Goal: Task Accomplishment & Management: Manage account settings

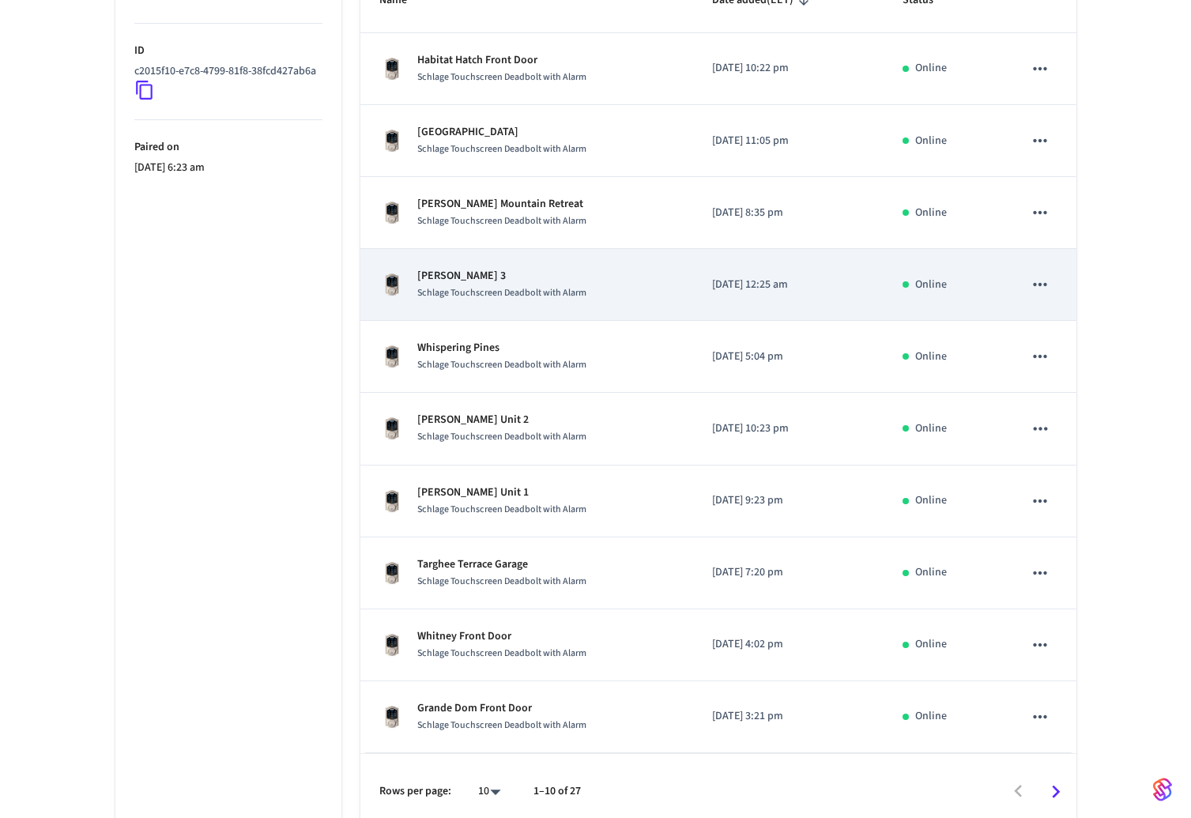
scroll to position [339, 0]
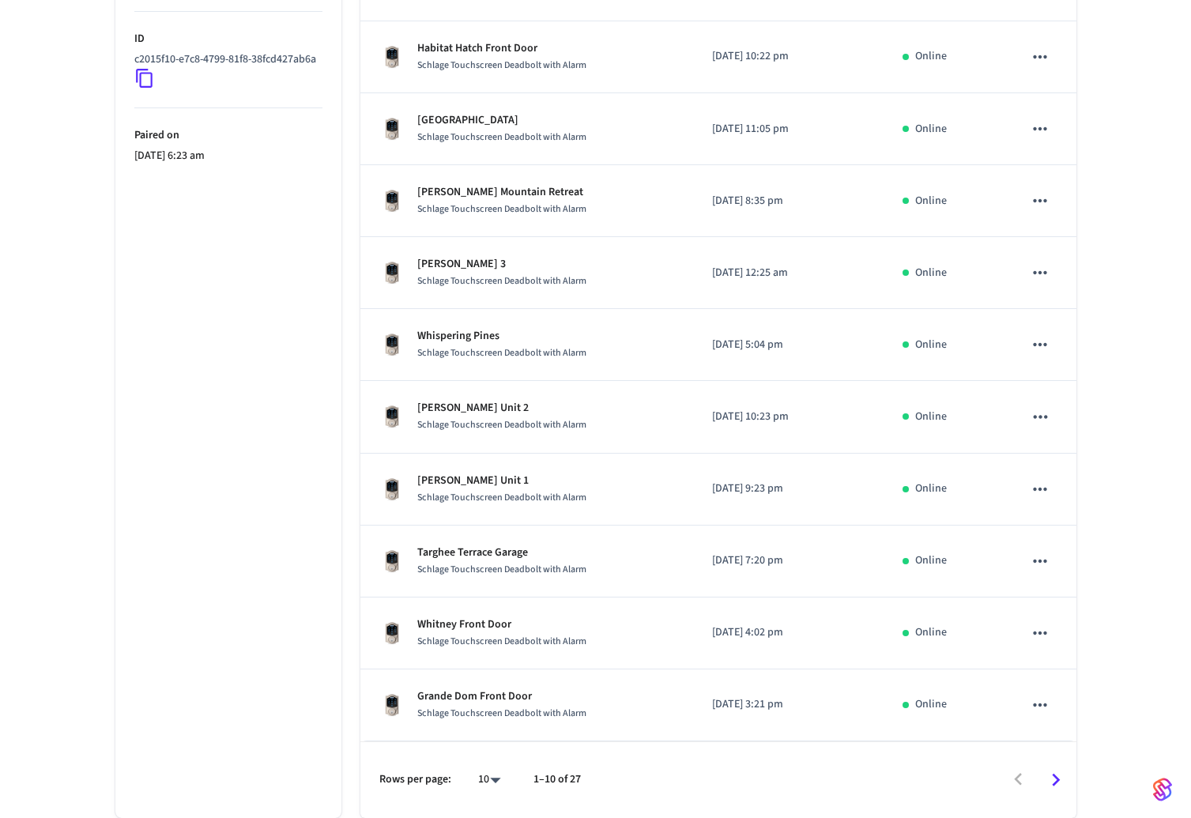
click at [496, 777] on body "Guesty Production Production Find by ID ⌘ K VY Devices ACS Systems Connected Ac…" at bounding box center [595, 240] width 1191 height 1156
click at [488, 767] on li "All" at bounding box center [482, 772] width 42 height 42
type input "**"
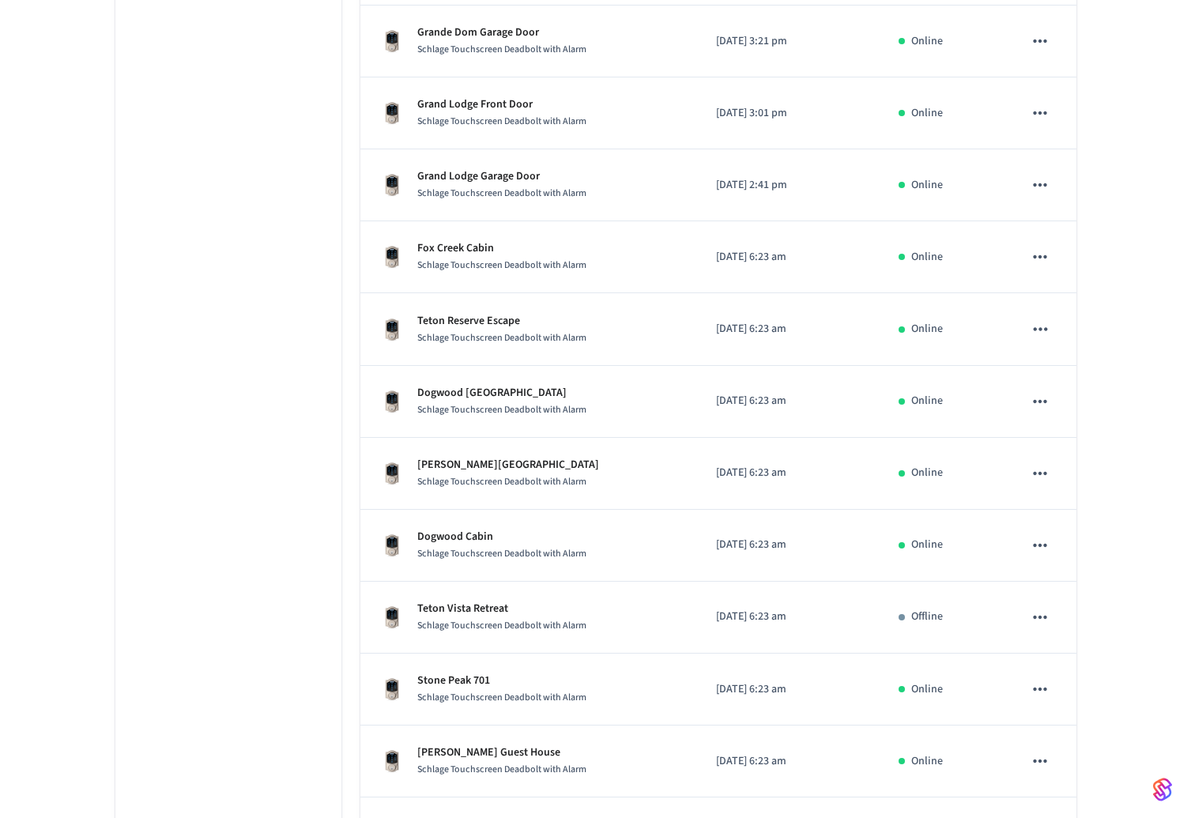
scroll to position [1089, 0]
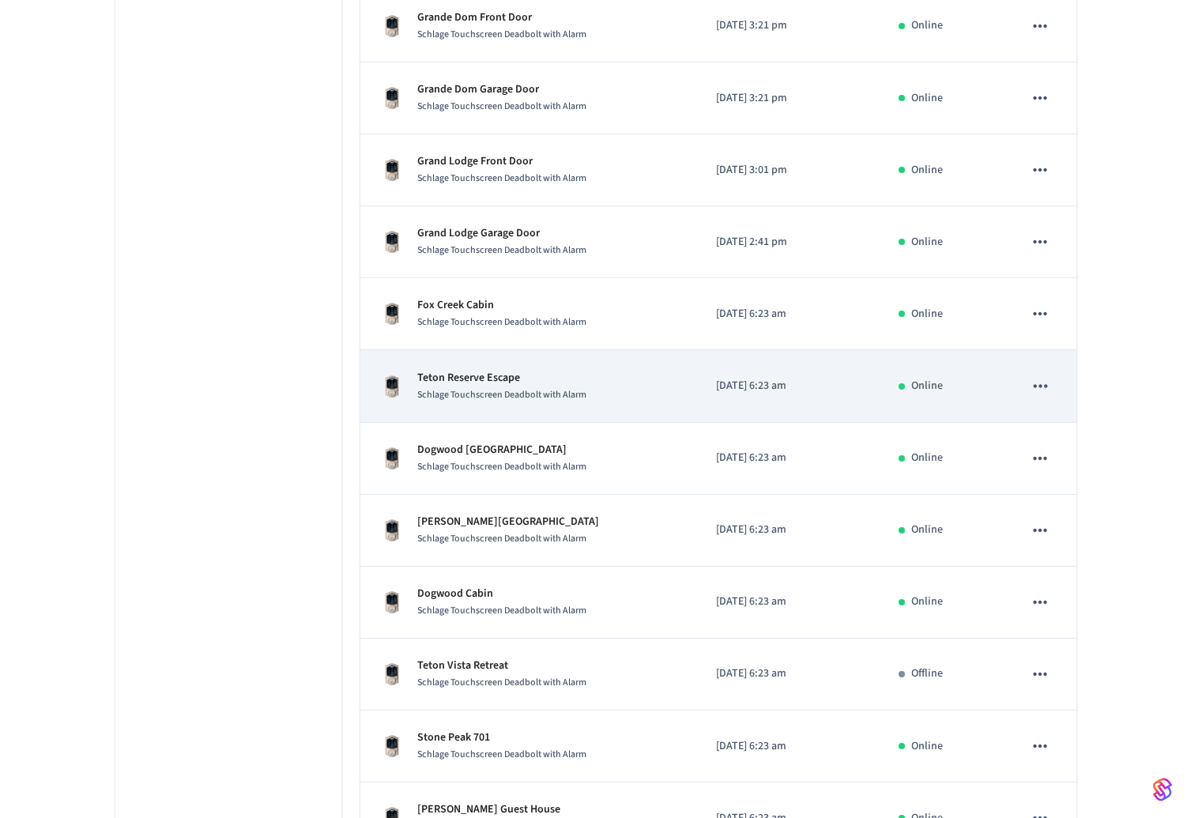
click at [481, 379] on p "Teton Reserve Escape" at bounding box center [501, 378] width 169 height 17
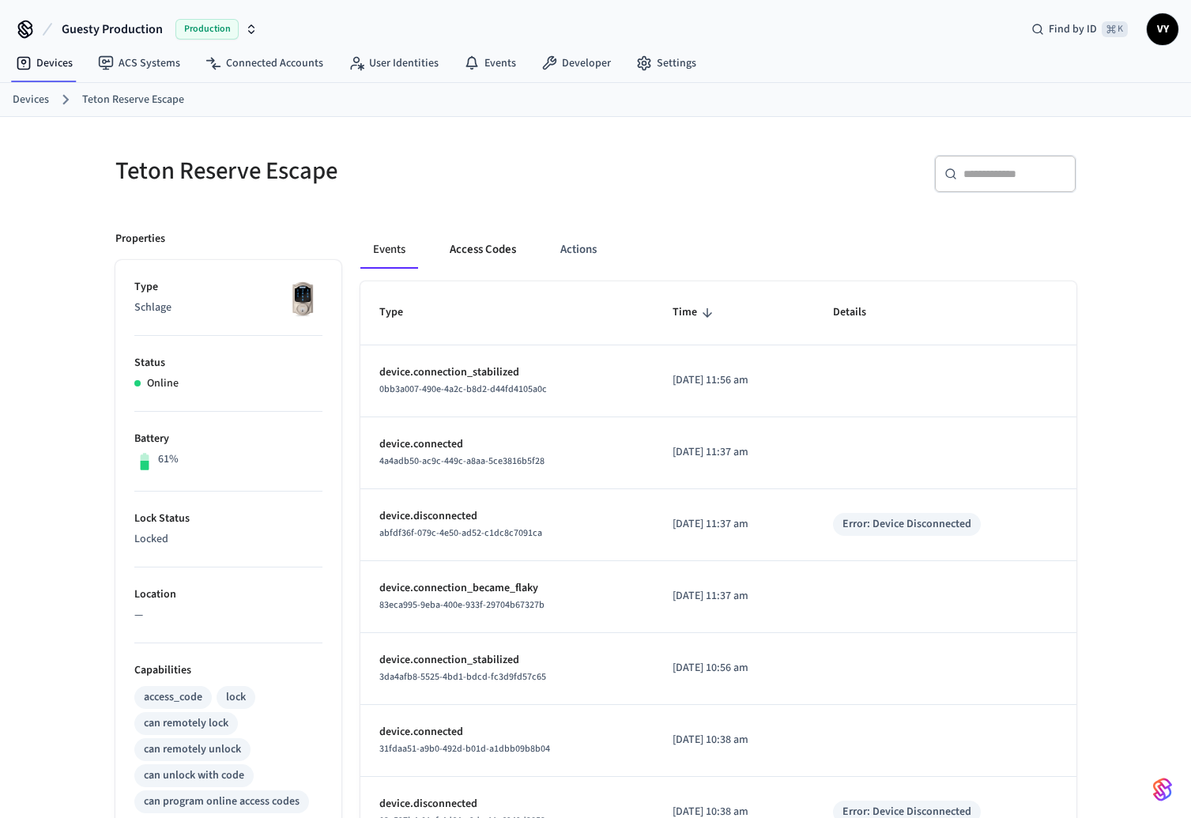
click at [486, 245] on button "Access Codes" at bounding box center [483, 250] width 92 height 38
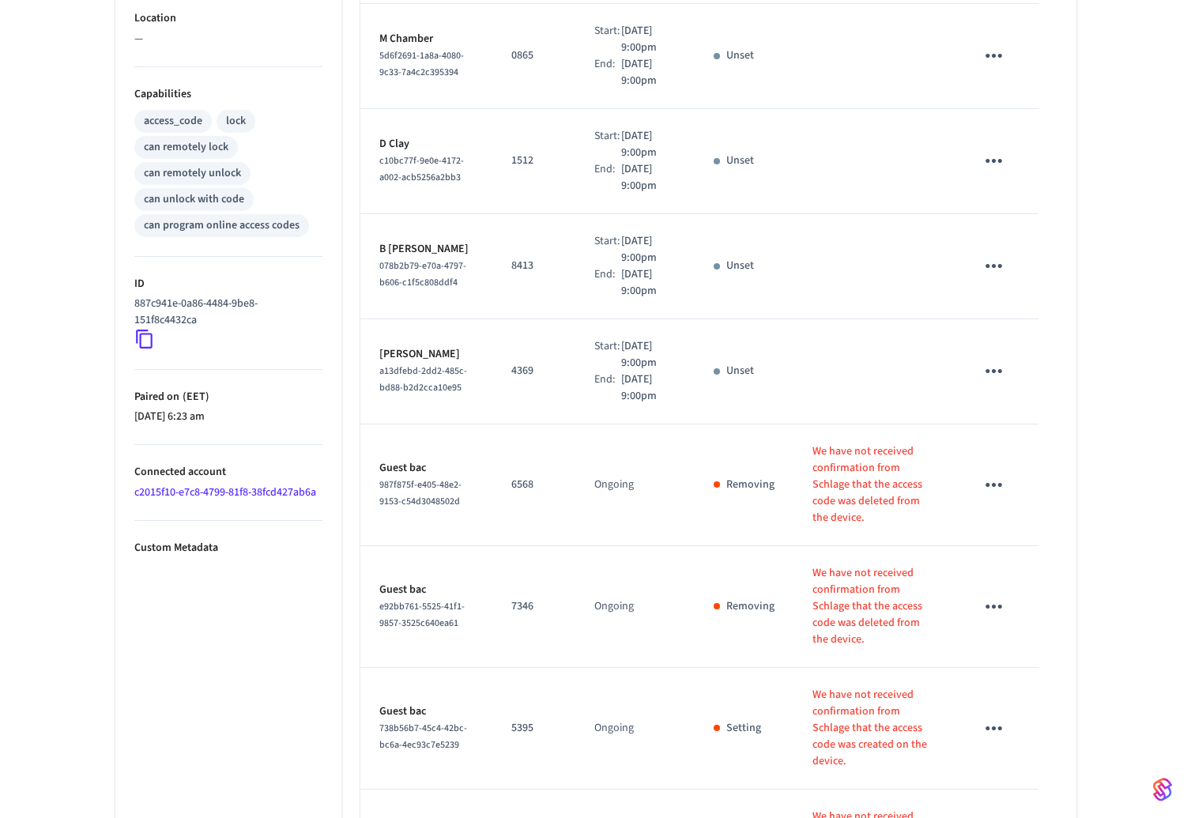
scroll to position [779, 0]
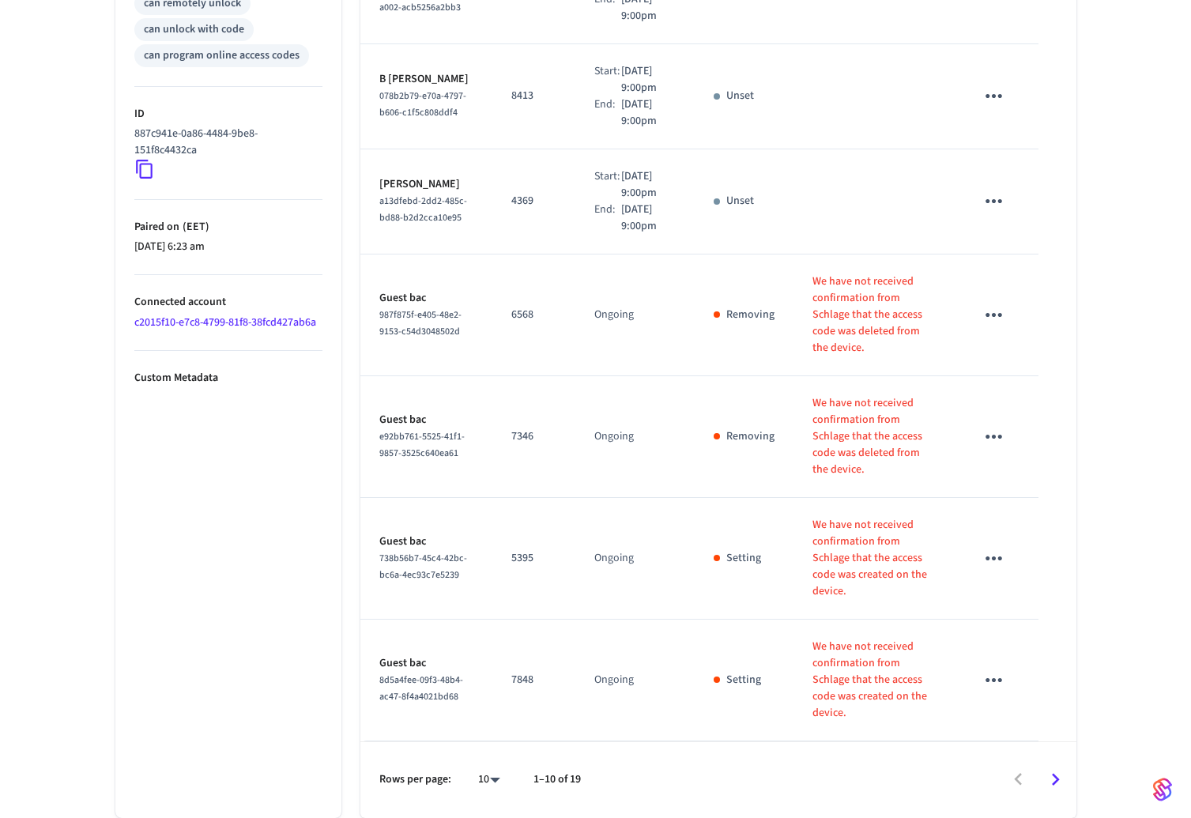
click at [494, 777] on body "Guesty Production Production Find by ID ⌘ K VY Devices ACS Systems Connected Ac…" at bounding box center [595, 36] width 1191 height 1564
click at [495, 774] on li "All" at bounding box center [482, 772] width 42 height 42
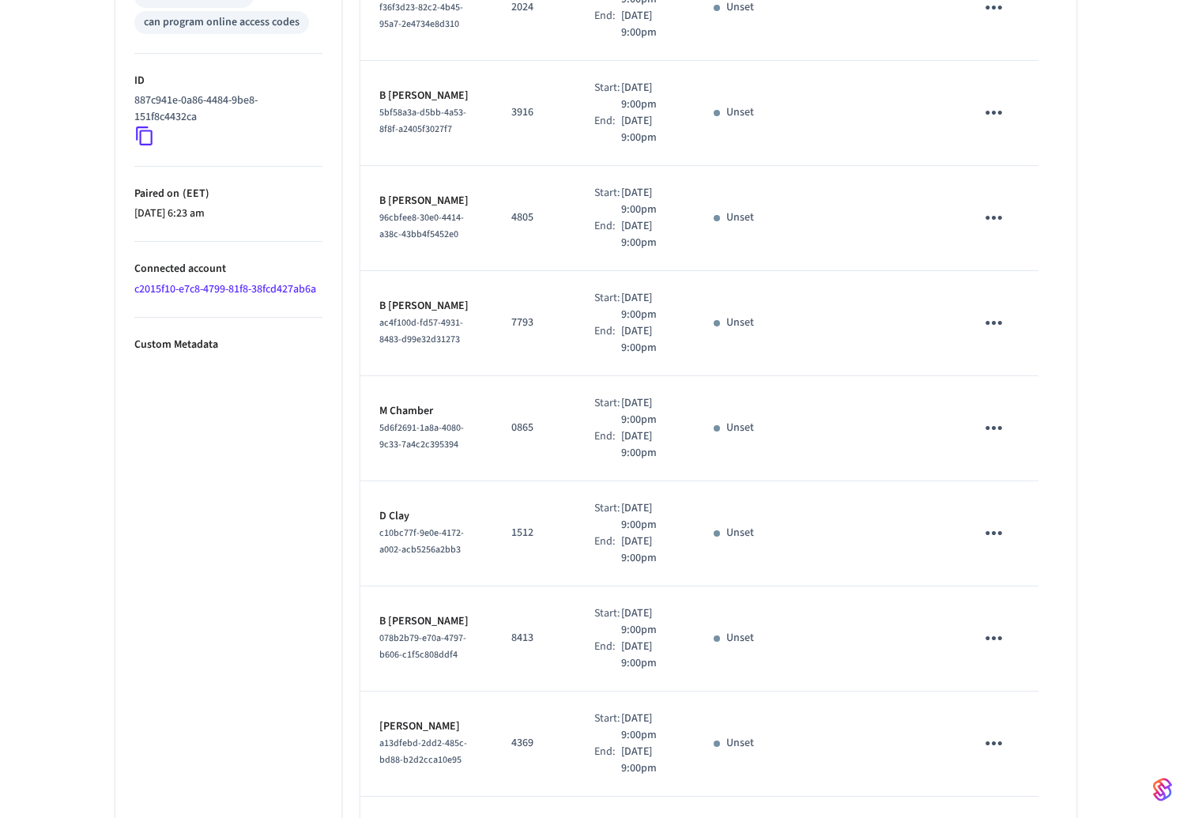
type input "**"
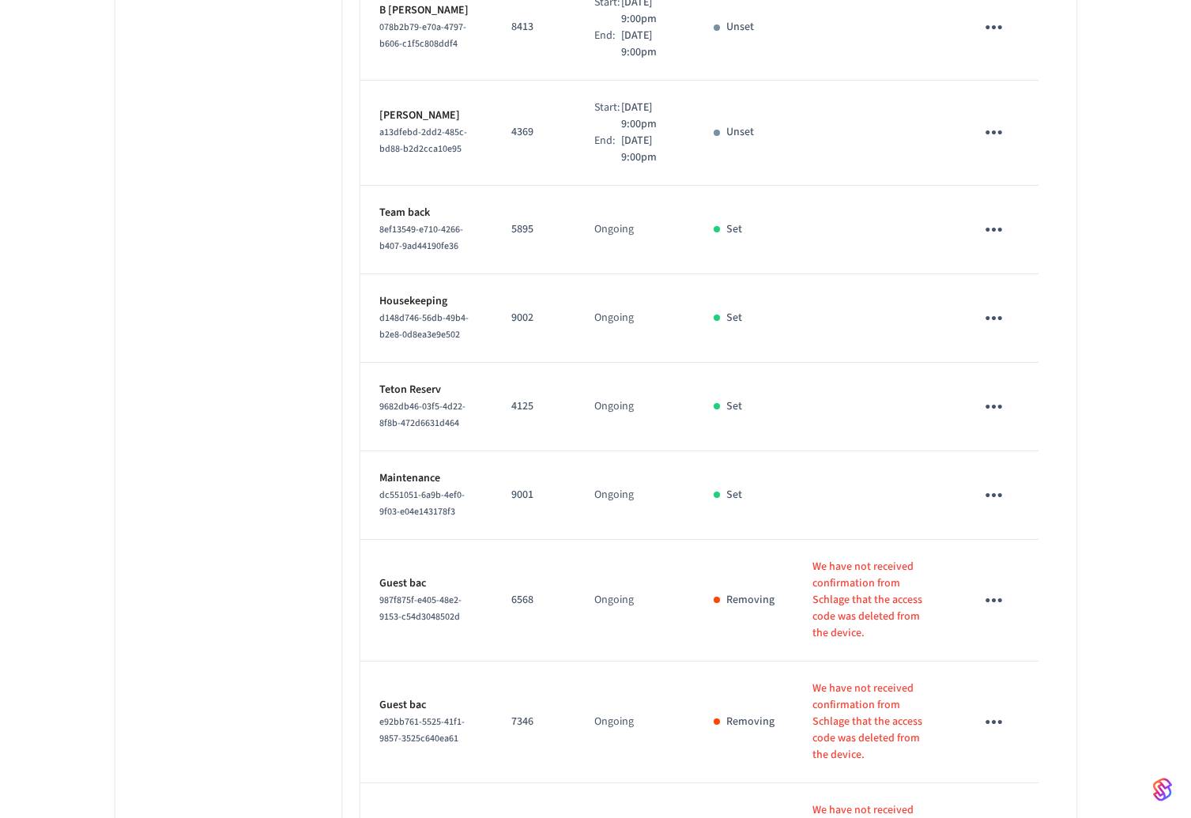
scroll to position [1287, 0]
